Goal: Communication & Community: Ask a question

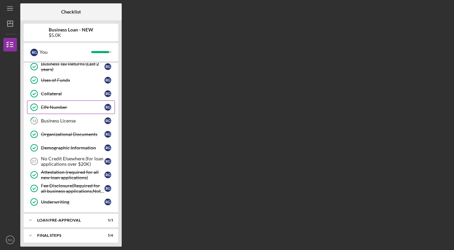
scroll to position [102, 0]
click at [62, 122] on div "Business License" at bounding box center [73, 120] width 64 height 5
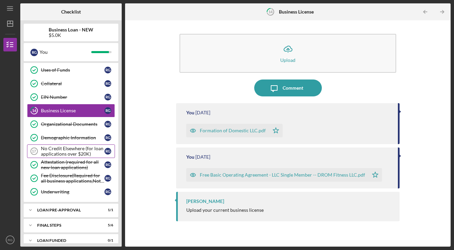
scroll to position [119, 0]
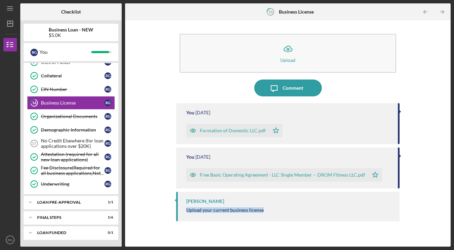
drag, startPoint x: 266, startPoint y: 210, endPoint x: 182, endPoint y: 211, distance: 83.8
click at [186, 211] on div "Upload your current business license" at bounding box center [289, 209] width 206 height 5
copy div "Upload your current business license"
click at [283, 90] on div "Comment" at bounding box center [293, 87] width 21 height 17
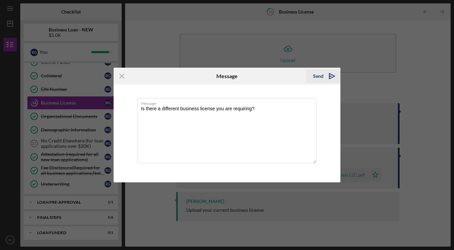
type textarea "Is there a different business license you are requiring?"
click at [320, 78] on div "Send" at bounding box center [318, 76] width 10 height 14
